Goal: Task Accomplishment & Management: Manage account settings

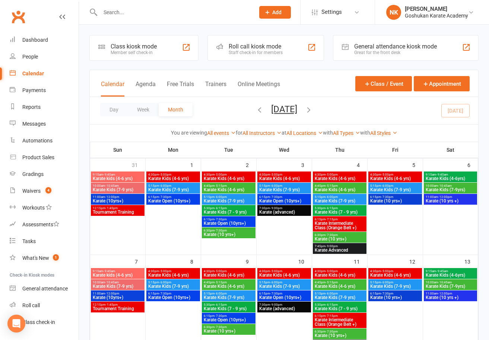
click at [143, 15] on input "text" at bounding box center [174, 12] width 152 height 10
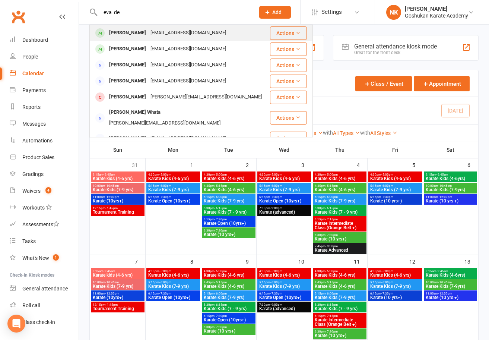
type input "eva de"
click at [137, 37] on div "[PERSON_NAME]" at bounding box center [127, 33] width 41 height 11
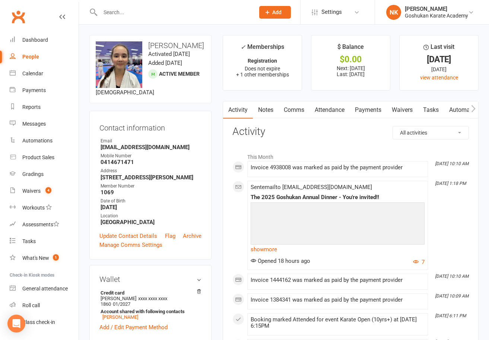
click at [367, 114] on link "Payments" at bounding box center [368, 109] width 37 height 17
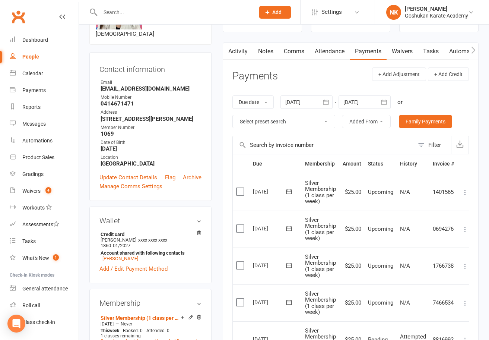
scroll to position [73, 0]
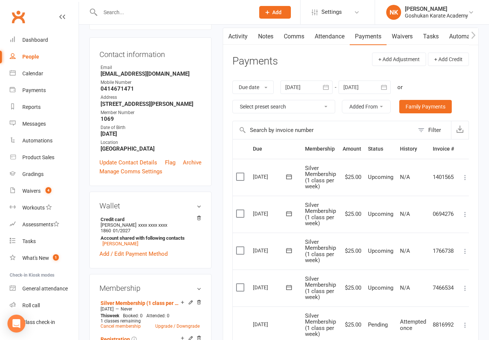
click at [239, 290] on label at bounding box center [241, 286] width 10 height 7
click at [239, 283] on input "checkbox" at bounding box center [238, 283] width 5 height 0
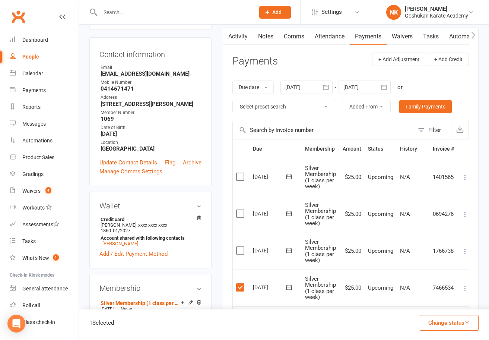
click at [239, 249] on label at bounding box center [241, 250] width 10 height 7
click at [239, 247] on input "checkbox" at bounding box center [238, 247] width 5 height 0
click at [239, 214] on label at bounding box center [241, 213] width 10 height 7
click at [239, 210] on input "checkbox" at bounding box center [238, 210] width 5 height 0
click at [446, 323] on button "Change status" at bounding box center [449, 323] width 59 height 16
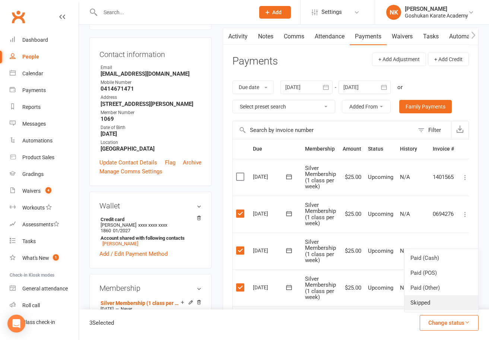
click at [427, 307] on link "Skipped" at bounding box center [442, 302] width 74 height 15
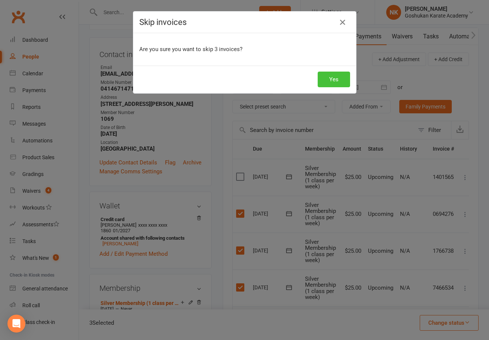
click at [332, 79] on button "Yes" at bounding box center [334, 80] width 32 height 16
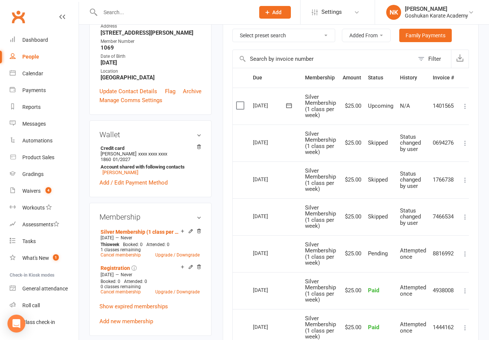
scroll to position [314, 0]
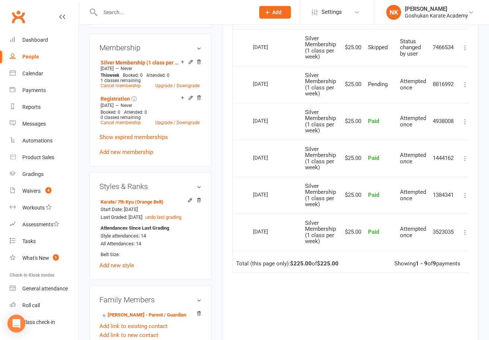
click at [25, 16] on link "Clubworx" at bounding box center [18, 16] width 19 height 19
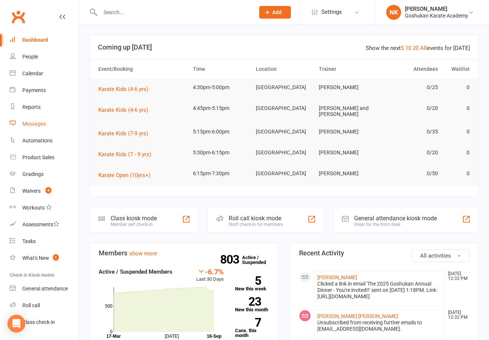
click at [37, 130] on link "Messages" at bounding box center [44, 123] width 69 height 17
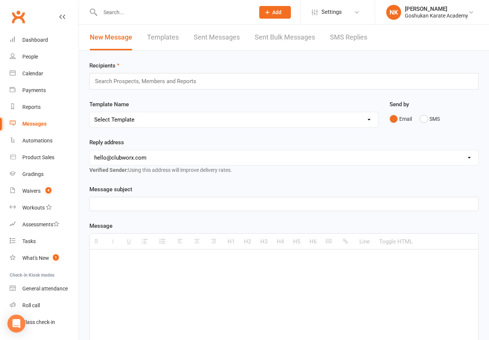
click at [222, 43] on link "Sent Messages" at bounding box center [217, 38] width 46 height 26
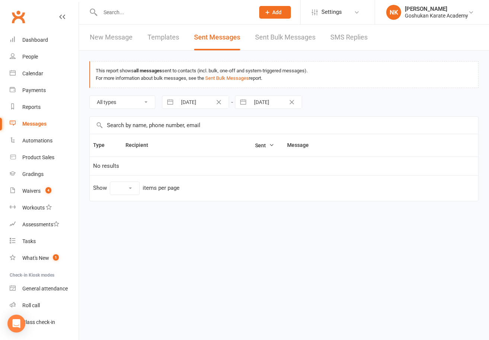
select select "10"
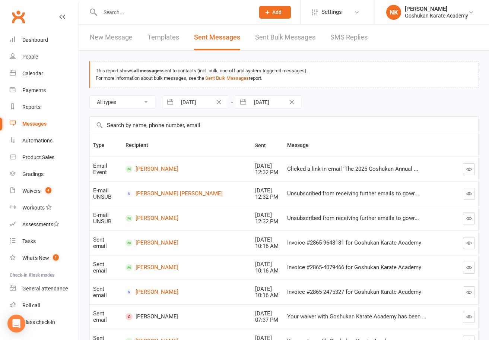
click at [288, 41] on link "Sent Bulk Messages" at bounding box center [285, 38] width 60 height 26
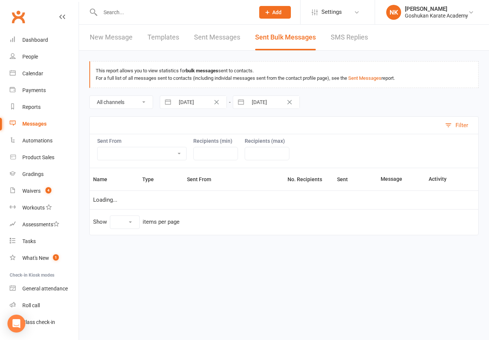
select select "100"
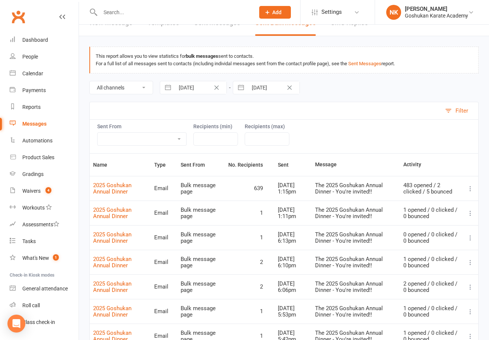
scroll to position [16, 0]
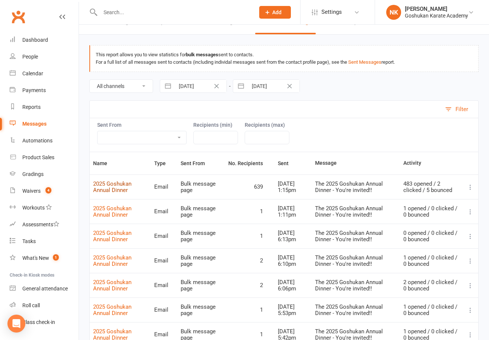
click at [114, 184] on link "2025 Goshukan Annual Dinner" at bounding box center [112, 186] width 38 height 13
